Goal: Check status: Check status

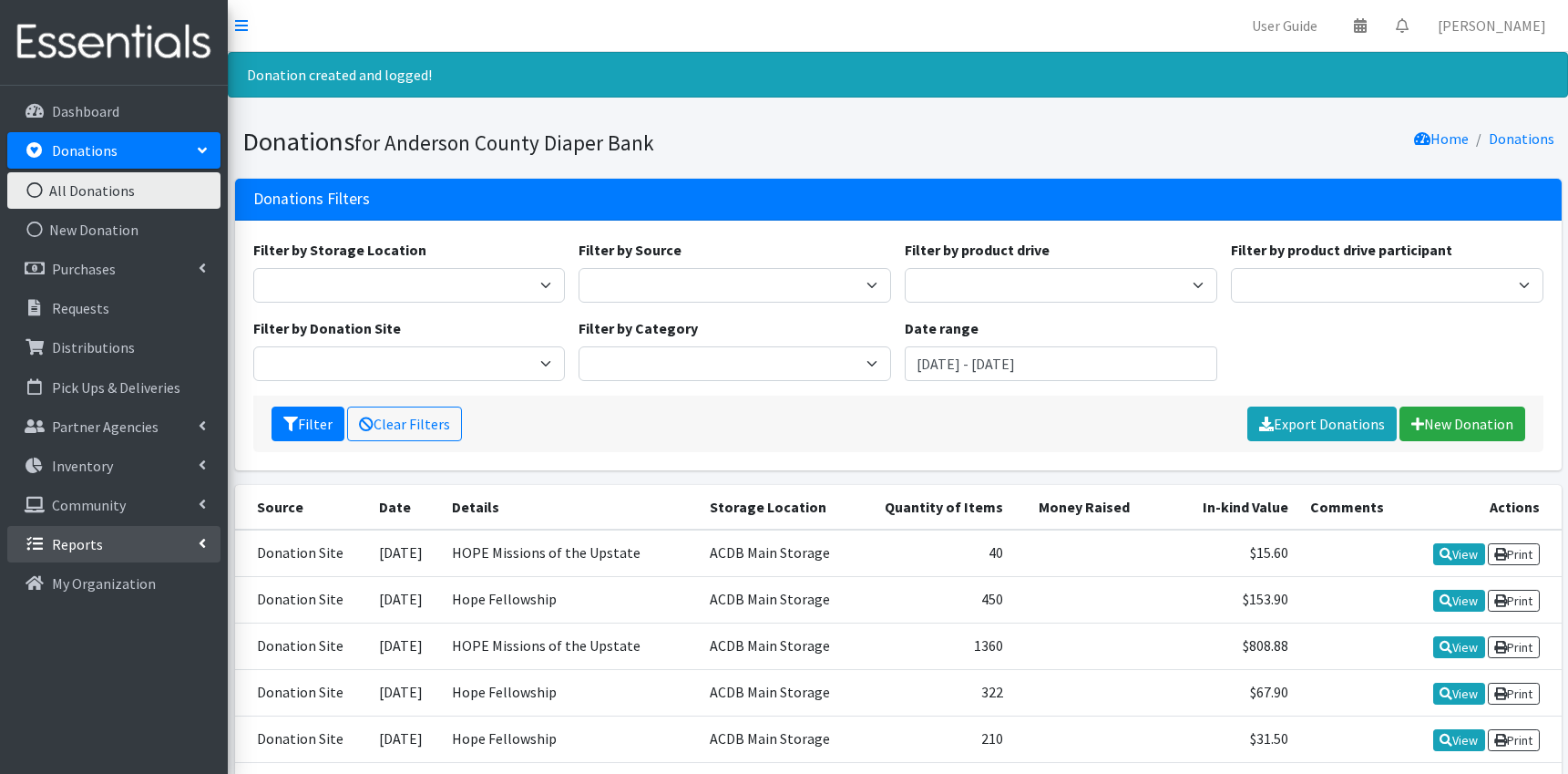
click at [116, 556] on link "Reports" at bounding box center [113, 544] width 214 height 36
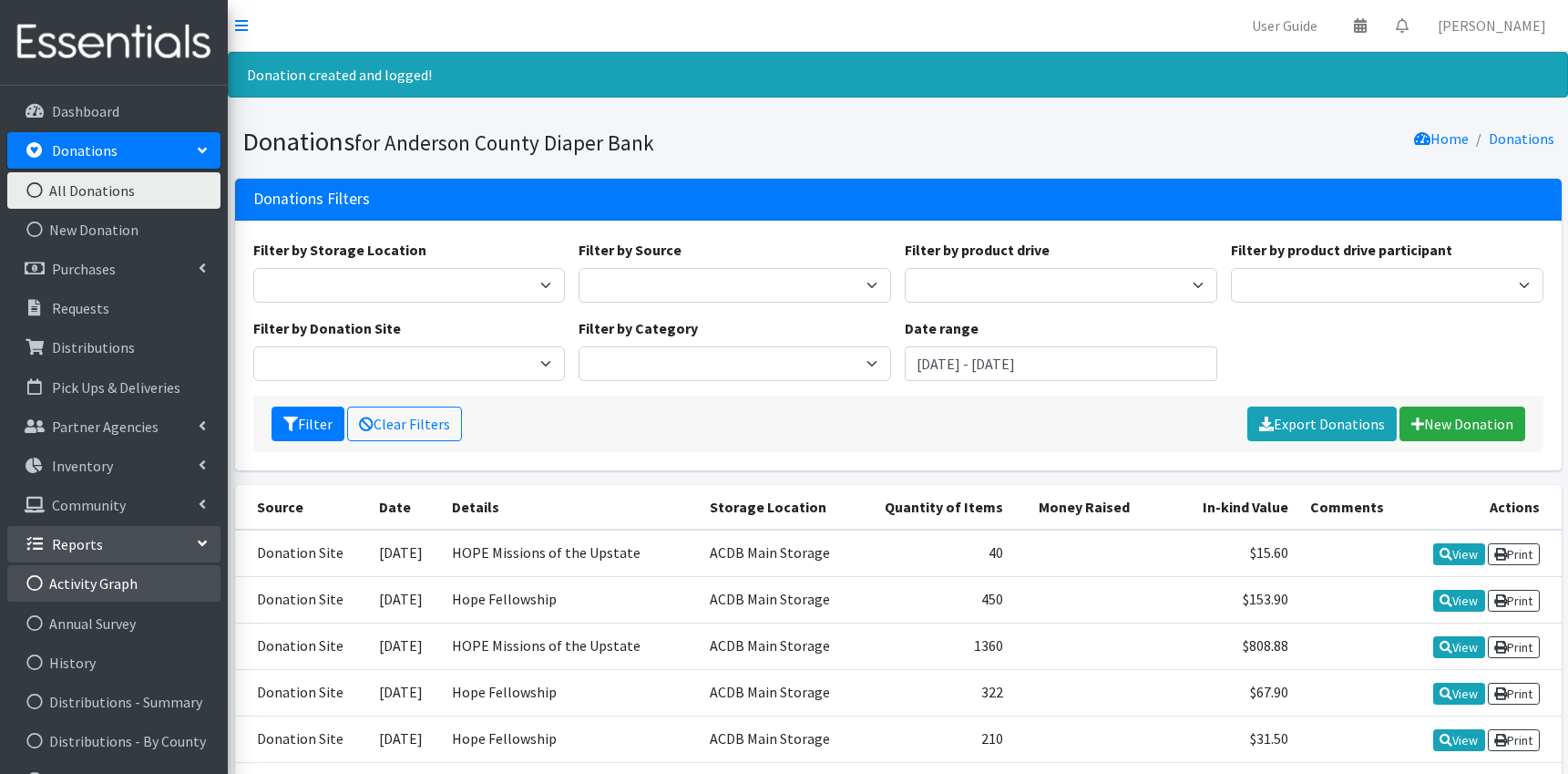
click at [119, 586] on link "Activity Graph" at bounding box center [113, 583] width 214 height 36
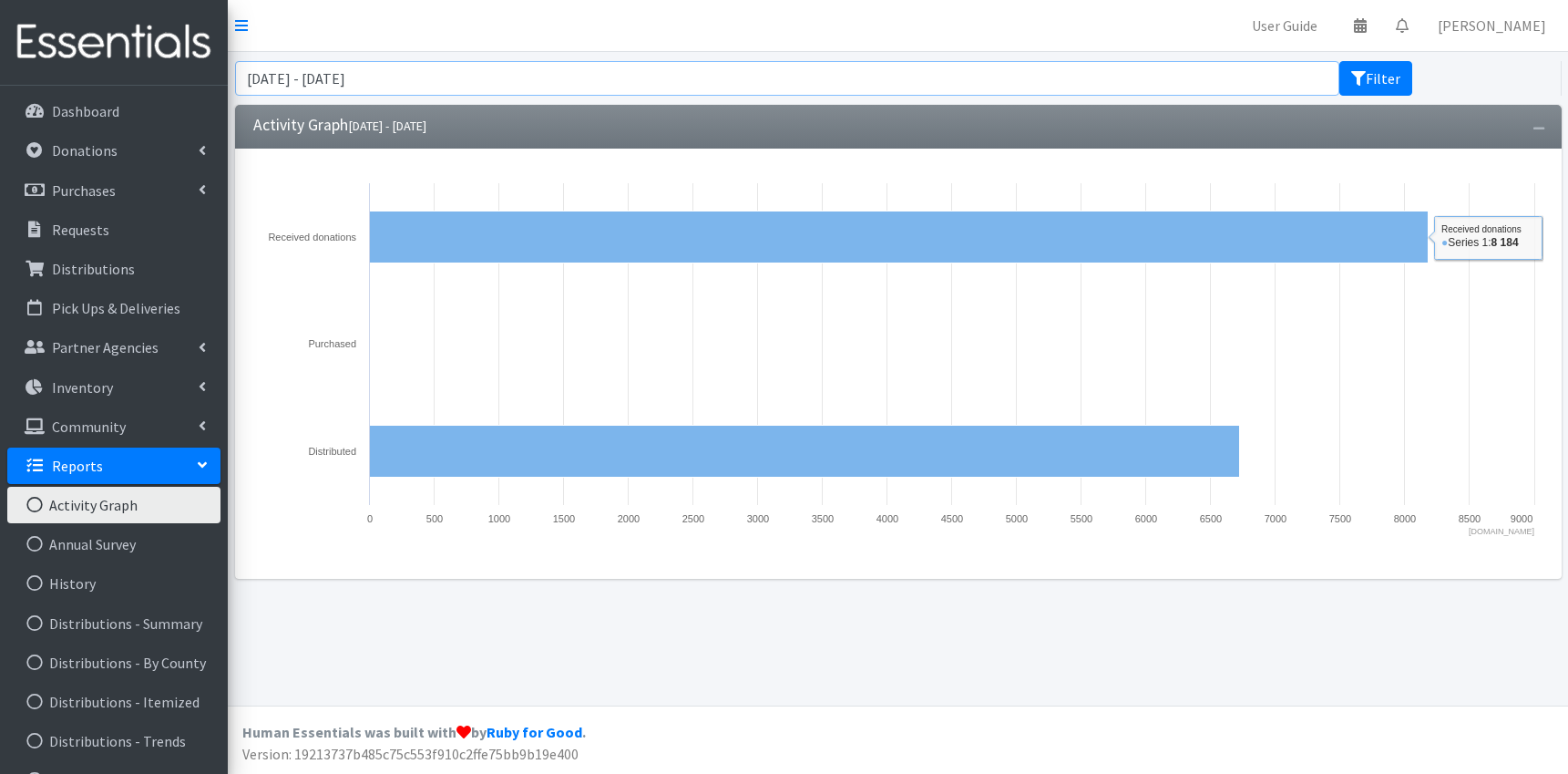
click at [395, 81] on input "[DATE] - [DATE]" at bounding box center [787, 78] width 1105 height 34
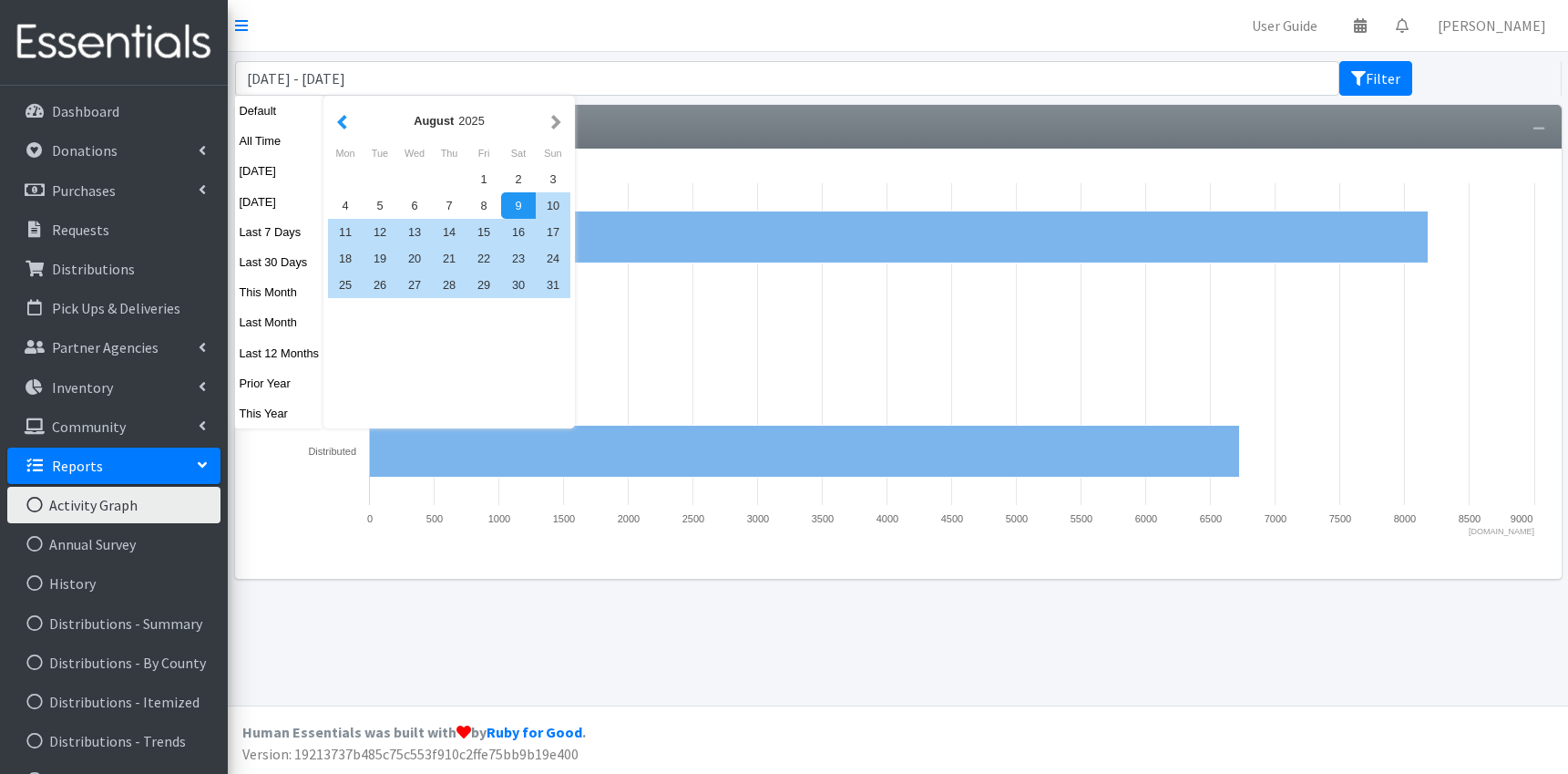
click at [336, 121] on button "button" at bounding box center [342, 120] width 19 height 23
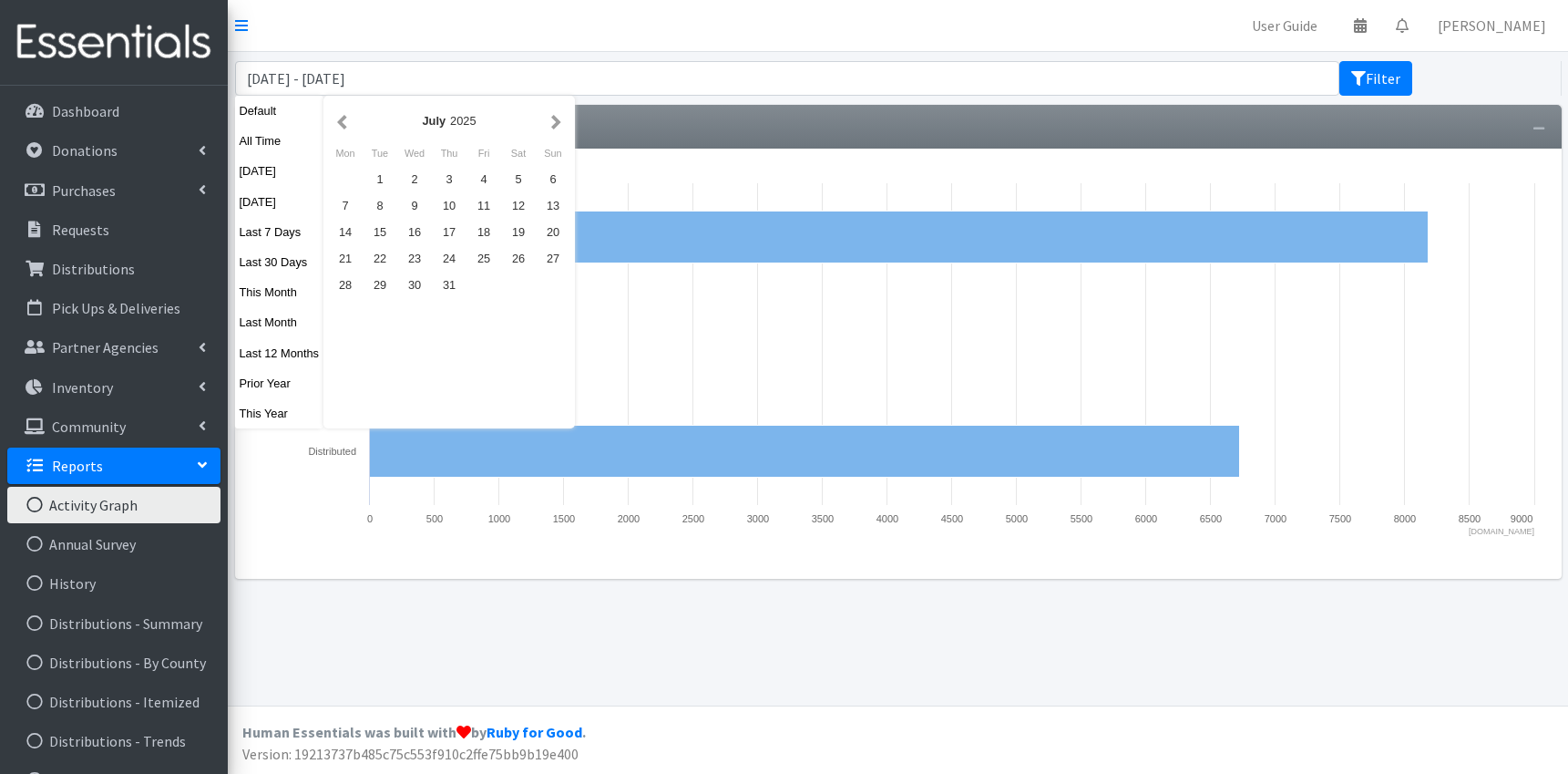
click at [336, 121] on button "button" at bounding box center [342, 120] width 19 height 23
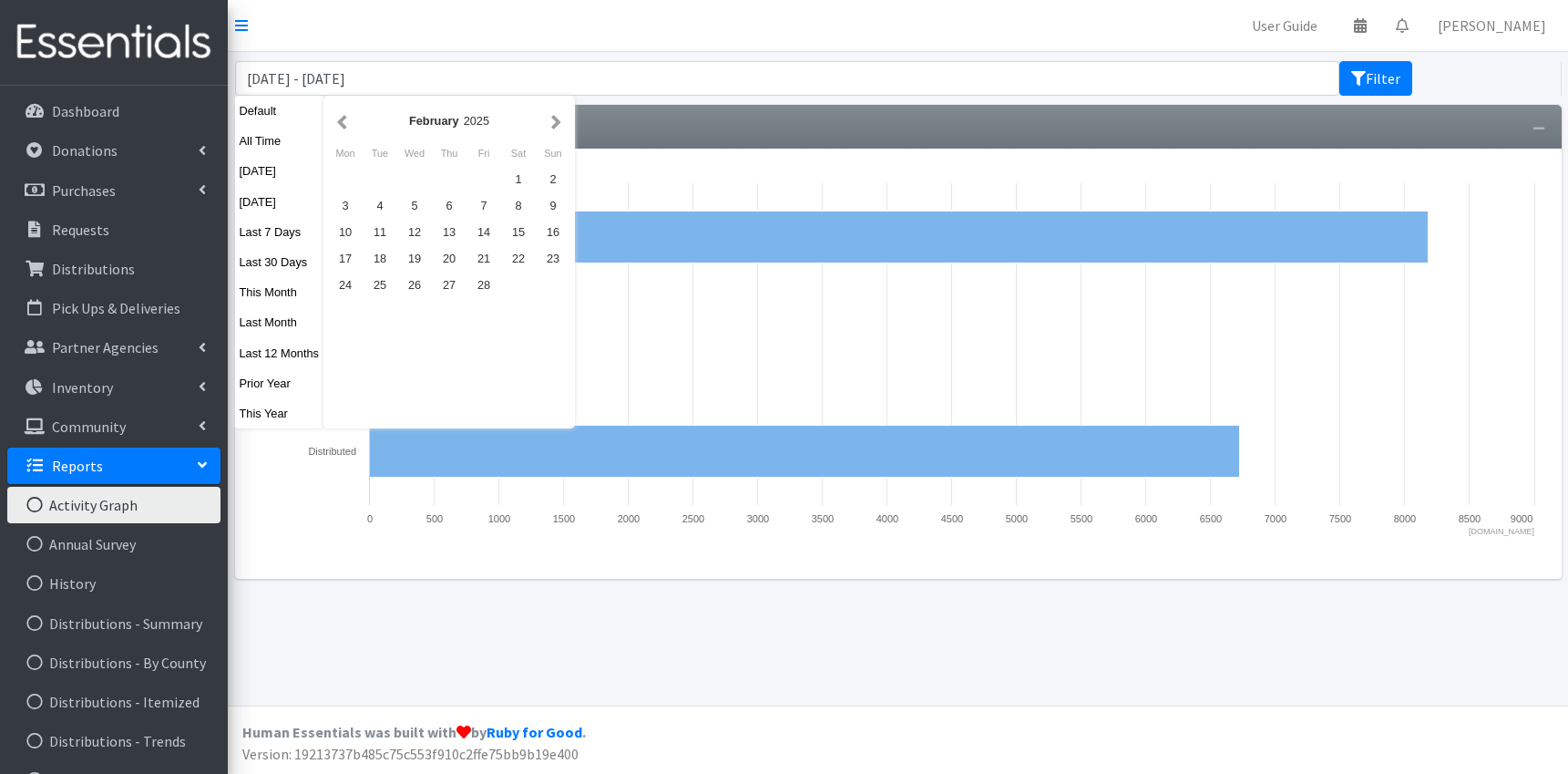
click at [336, 121] on button "button" at bounding box center [342, 120] width 19 height 23
click at [412, 177] on div "1" at bounding box center [414, 178] width 34 height 27
click at [555, 119] on button "button" at bounding box center [555, 120] width 19 height 23
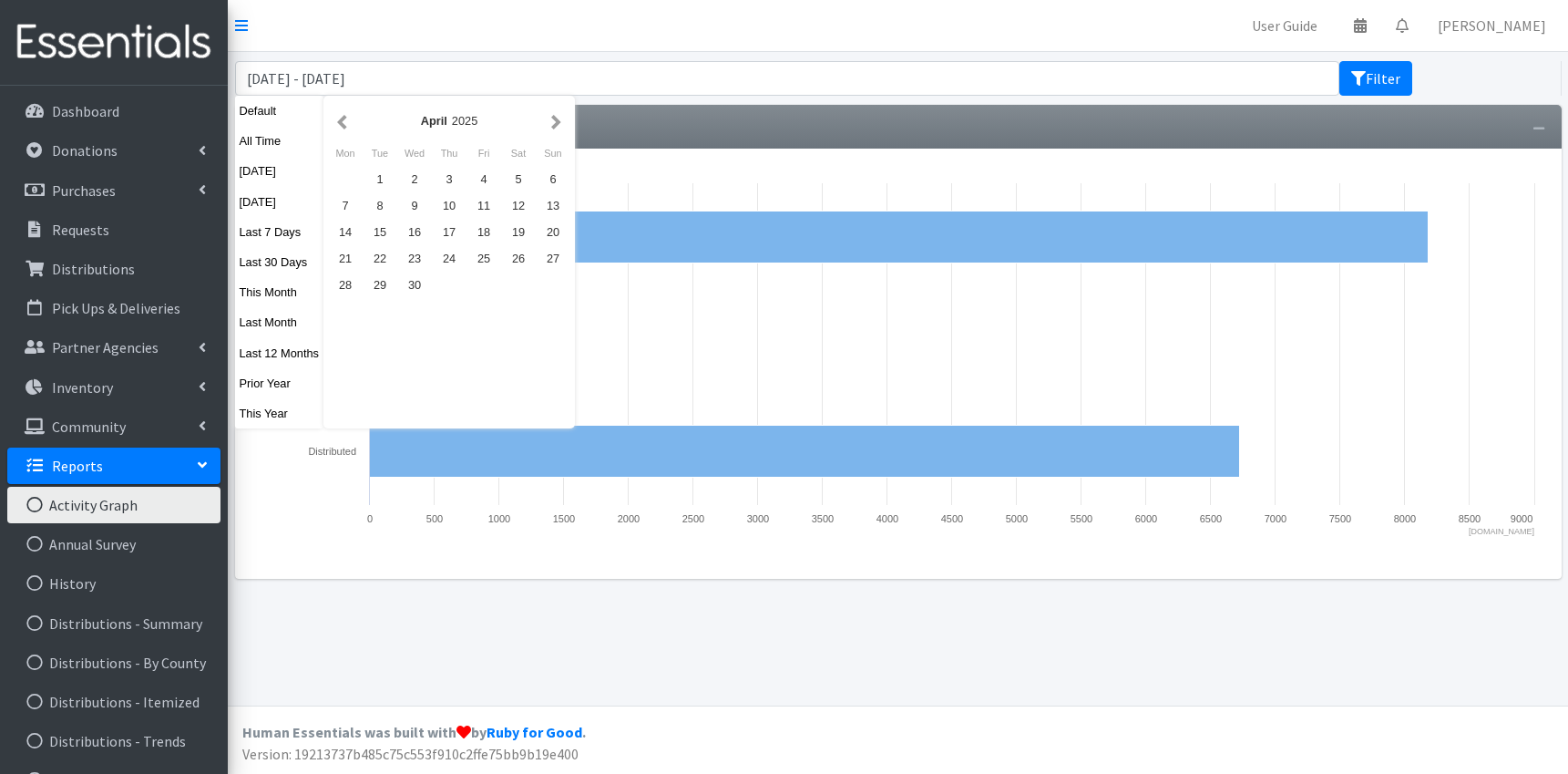
click at [555, 119] on button "button" at bounding box center [555, 120] width 19 height 23
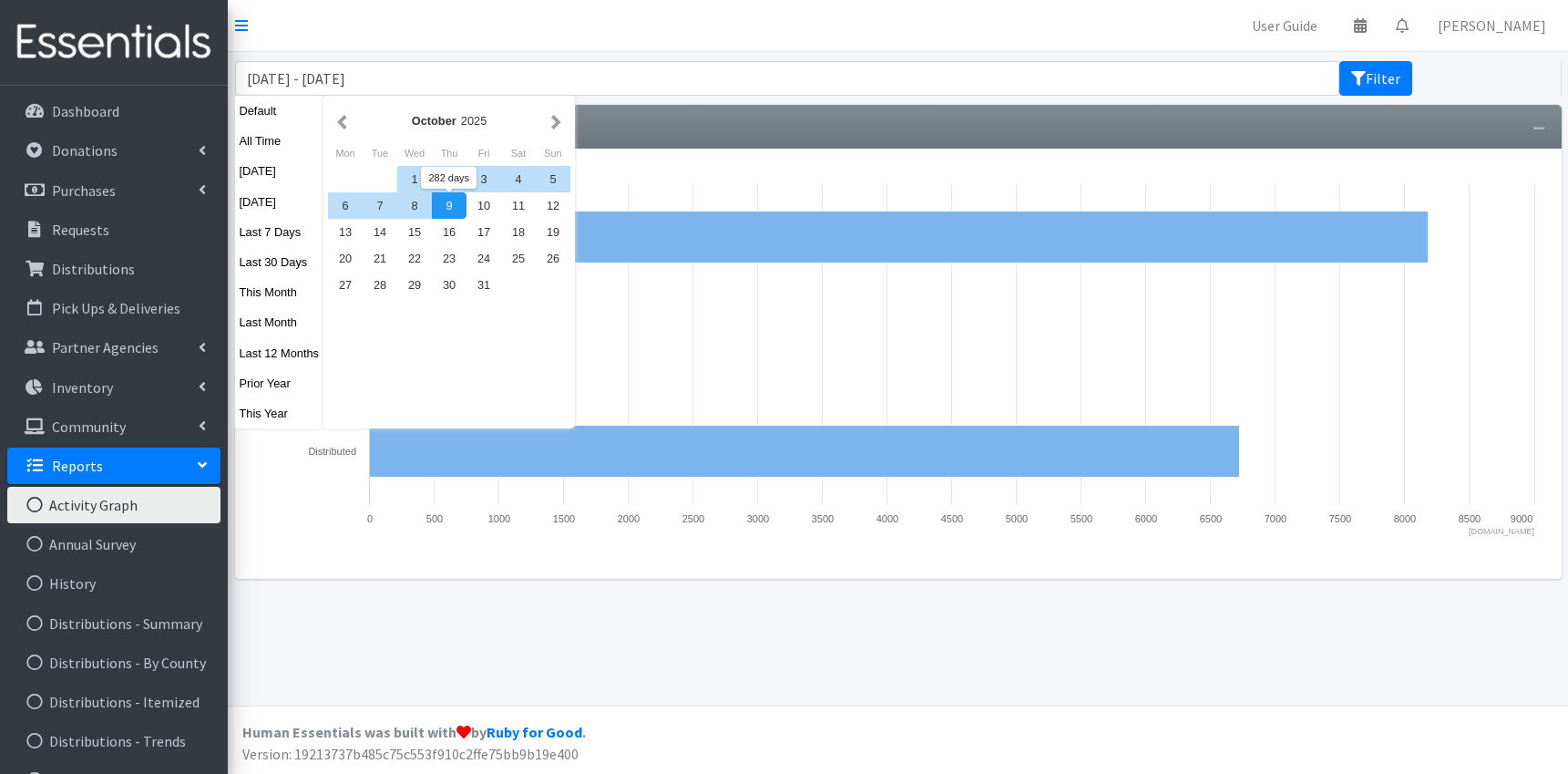
click at [446, 202] on div "9" at bounding box center [449, 205] width 34 height 27
type input "[DATE] - [DATE]"
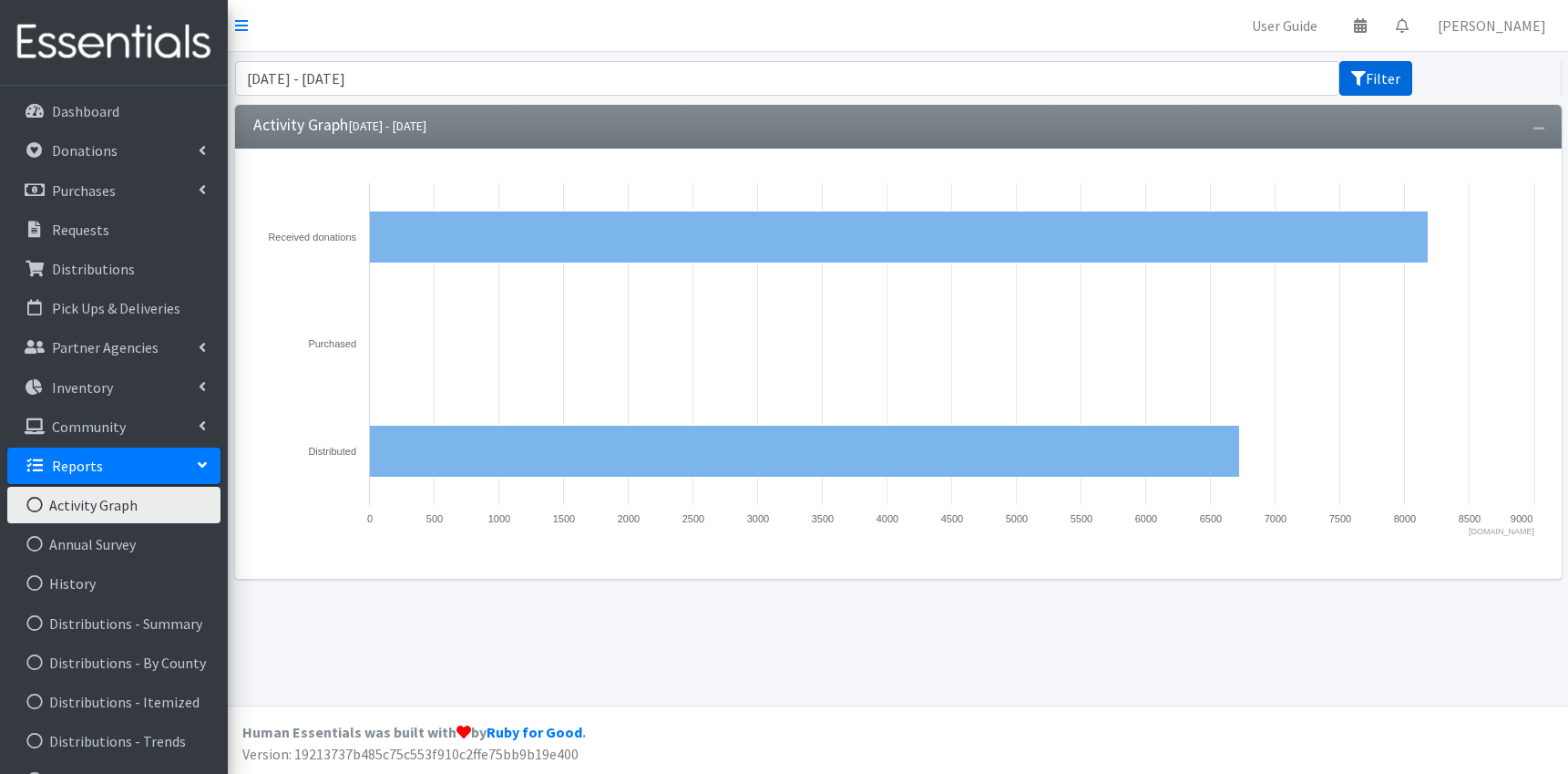
click at [1394, 75] on button "Filter" at bounding box center [1375, 78] width 73 height 34
